Goal: Task Accomplishment & Management: Complete application form

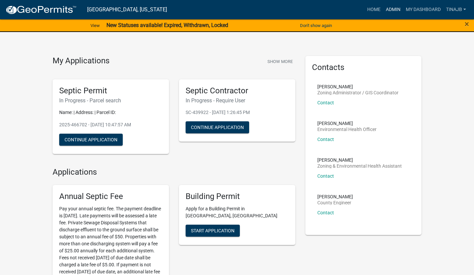
click at [396, 10] on link "Admin" at bounding box center [393, 9] width 20 height 13
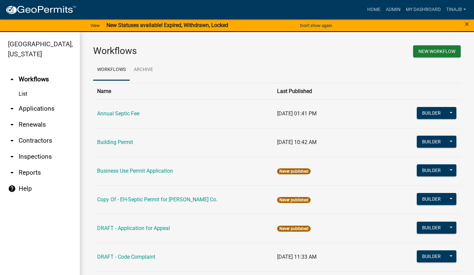
click at [48, 101] on link "arrow_drop_down Applications" at bounding box center [40, 109] width 80 height 16
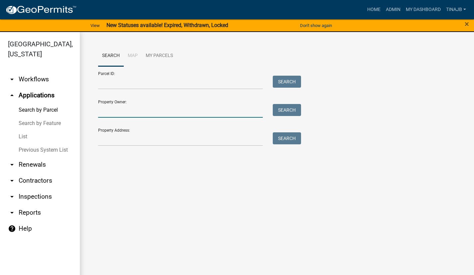
click at [127, 109] on input "Property Owner:" at bounding box center [180, 111] width 165 height 14
type input "[PERSON_NAME]"
click at [289, 112] on button "Search" at bounding box center [287, 110] width 28 height 12
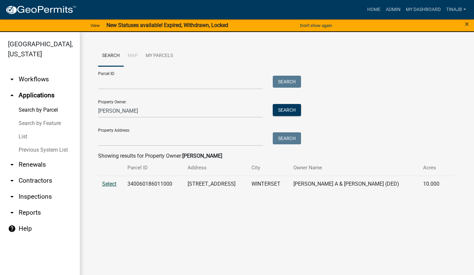
click at [114, 184] on span "Select" at bounding box center [109, 183] width 14 height 6
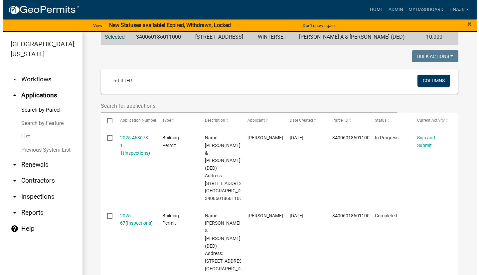
scroll to position [148, 0]
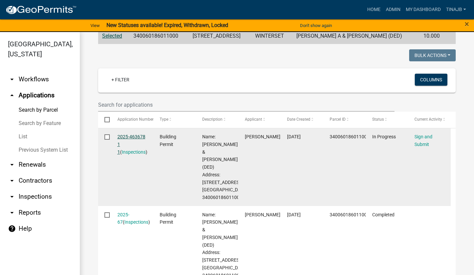
click at [132, 137] on link "2025-463678 1 1" at bounding box center [131, 144] width 28 height 21
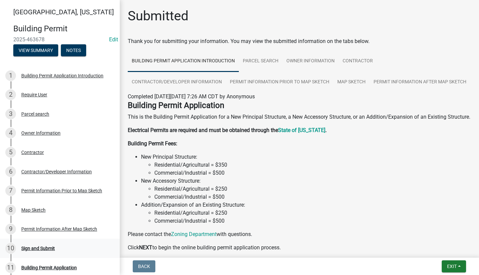
click at [41, 250] on div "Sign and Submit" at bounding box center [38, 248] width 34 height 5
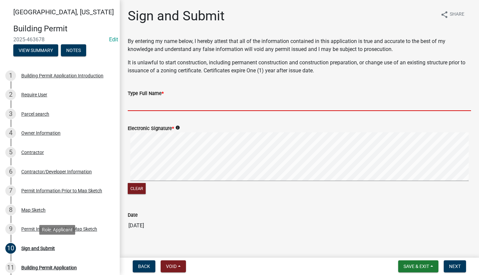
click at [222, 103] on input "Type Full Name *" at bounding box center [299, 104] width 343 height 14
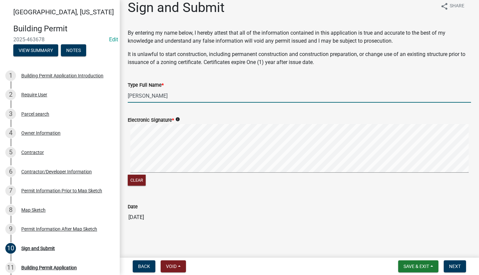
scroll to position [8, 0]
type input "[PERSON_NAME]"
click at [425, 266] on span "Save & Exit" at bounding box center [417, 265] width 26 height 5
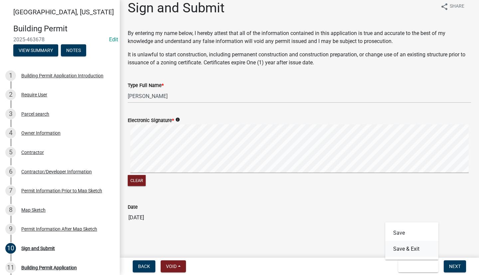
click at [415, 256] on button "Save & Exit" at bounding box center [411, 249] width 53 height 16
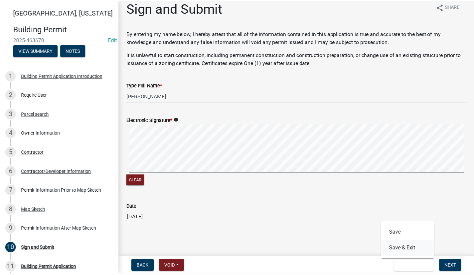
scroll to position [0, 0]
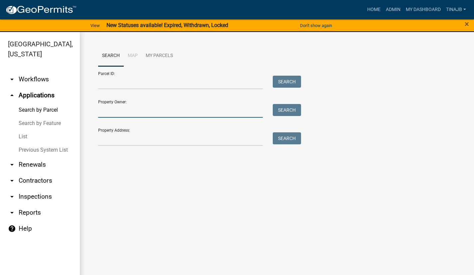
click at [137, 109] on input "Property Owner:" at bounding box center [180, 111] width 165 height 14
type input "[PERSON_NAME]"
click at [291, 109] on button "Search" at bounding box center [287, 110] width 28 height 12
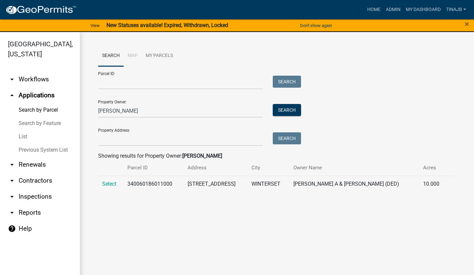
click at [113, 183] on span "Select" at bounding box center [109, 183] width 14 height 6
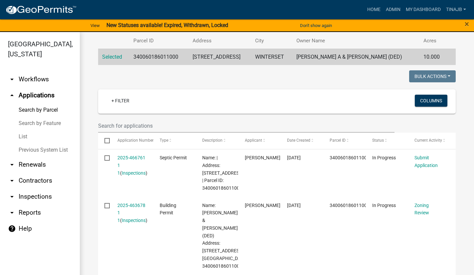
scroll to position [136, 0]
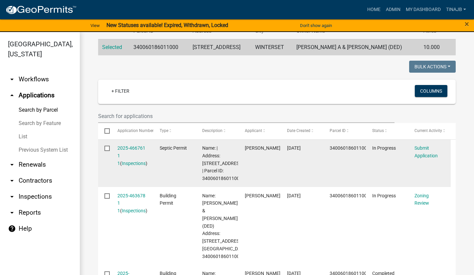
click at [108, 149] on input "checkbox" at bounding box center [107, 147] width 4 height 4
checkbox input "true"
click at [133, 150] on link "2025-466761 1 1" at bounding box center [131, 155] width 28 height 21
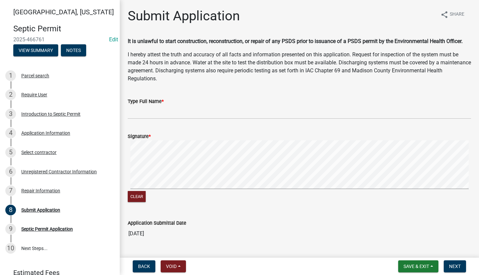
click at [189, 106] on input "Type Full Name *" at bounding box center [299, 112] width 343 height 14
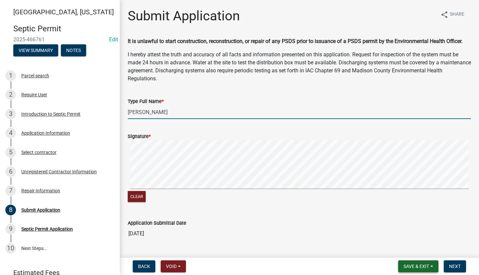
type input "[PERSON_NAME]"
click at [415, 265] on span "Save & Exit" at bounding box center [417, 265] width 26 height 5
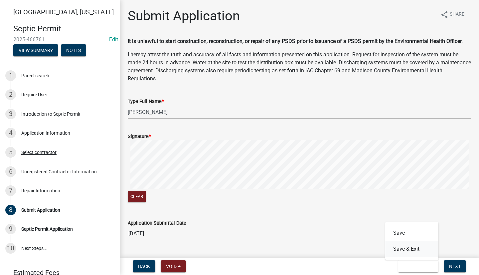
click at [413, 253] on button "Save & Exit" at bounding box center [411, 249] width 53 height 16
